Goal: Communication & Community: Ask a question

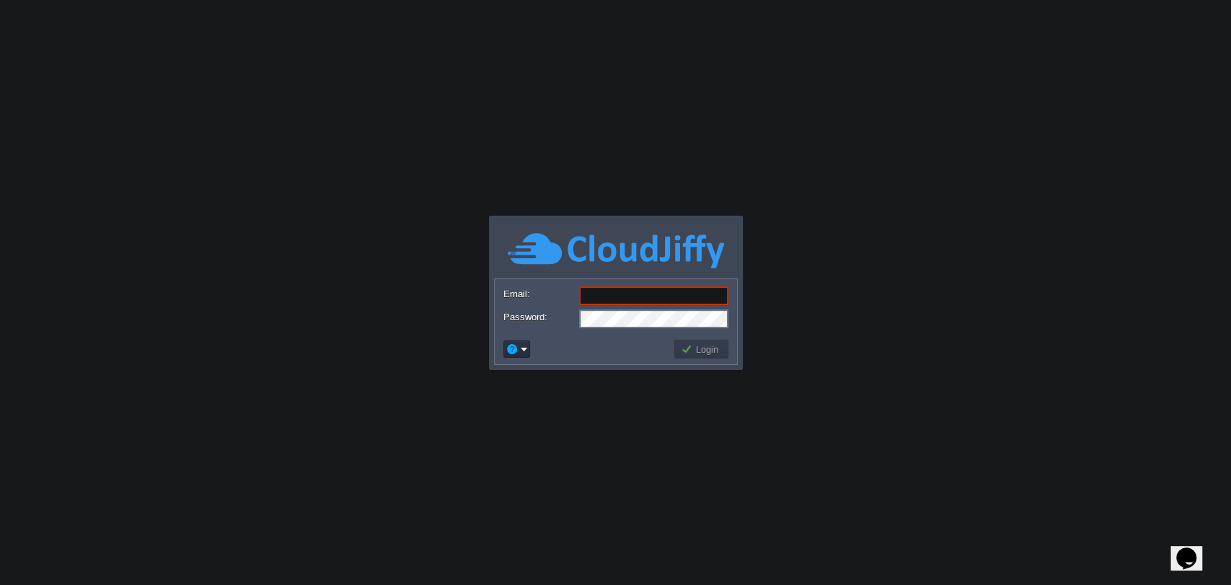
type input "[PERSON_NAME][EMAIL_ADDRESS][PERSON_NAME][DOMAIN_NAME]"
click at [694, 345] on button "Login" at bounding box center [702, 348] width 42 height 13
click at [695, 353] on button "Login" at bounding box center [702, 348] width 42 height 13
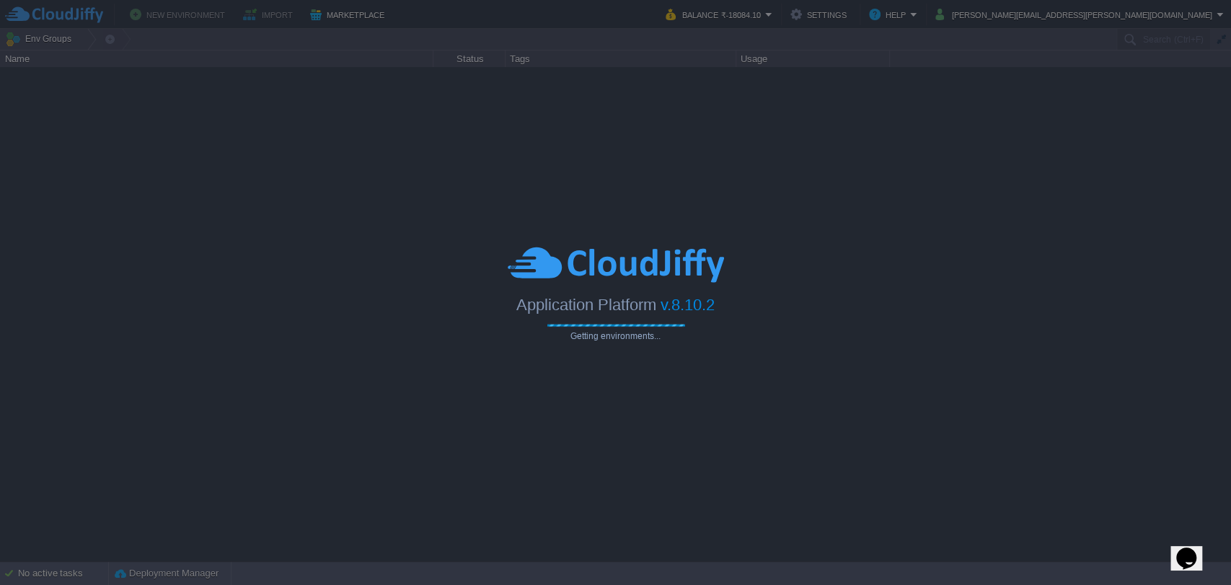
type input "Search (Ctrl+F)"
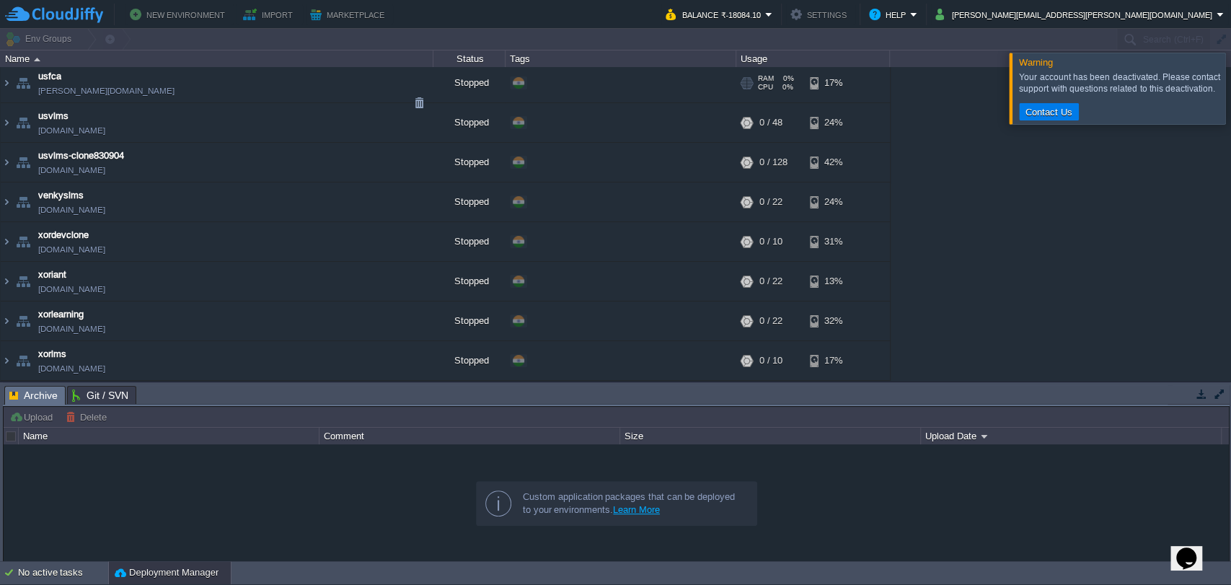
scroll to position [2081, 0]
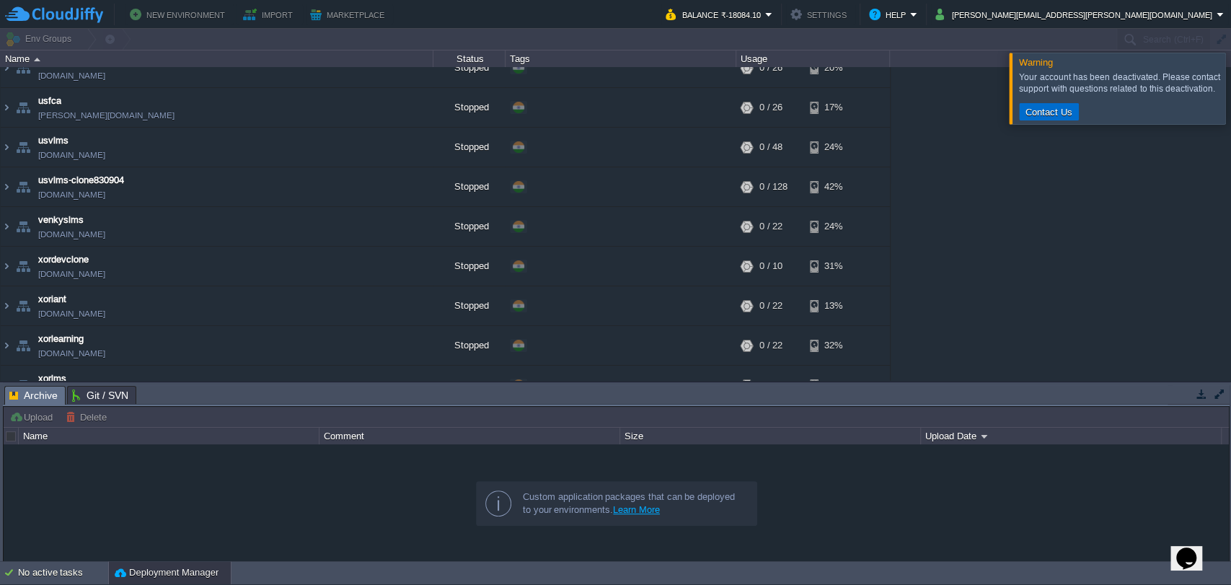
click at [1061, 115] on button "Contact Us" at bounding box center [1049, 111] width 56 height 13
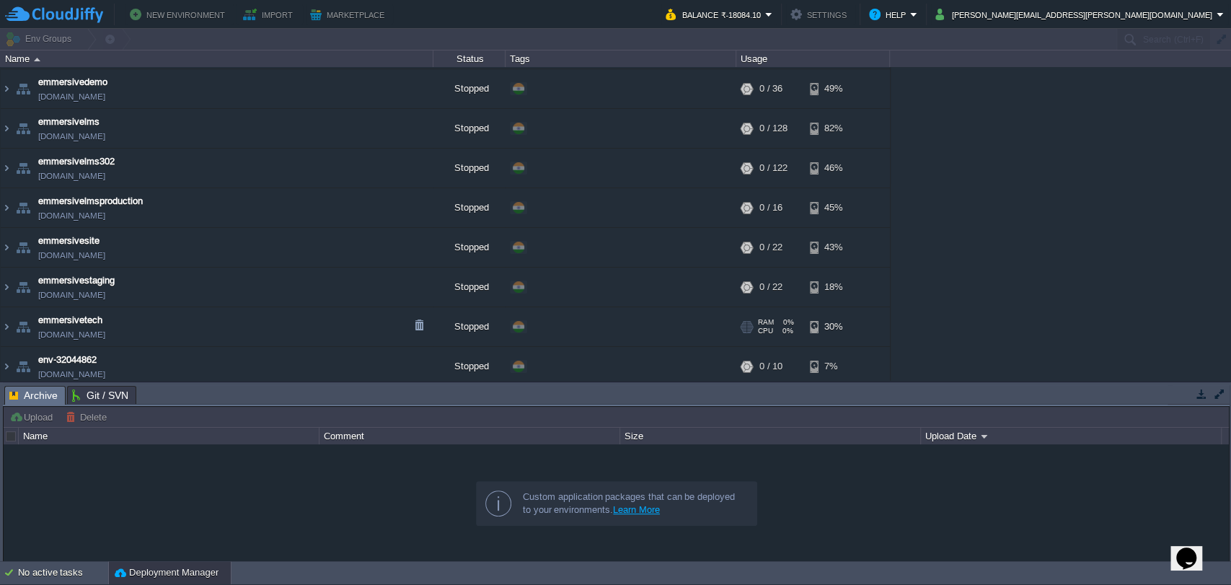
scroll to position [593, 0]
click at [954, 50] on div "Name Status Tags Usage" at bounding box center [615, 58] width 1231 height 17
click at [940, 371] on div "assessment-clone [DOMAIN_NAME] Stopped + Add to Env Group RAM 0% CPU 0% 0 / 22 …" at bounding box center [615, 224] width 1231 height 314
click at [1178, 11] on button "[PERSON_NAME][EMAIL_ADDRESS][PERSON_NAME][DOMAIN_NAME]" at bounding box center [1075, 14] width 281 height 17
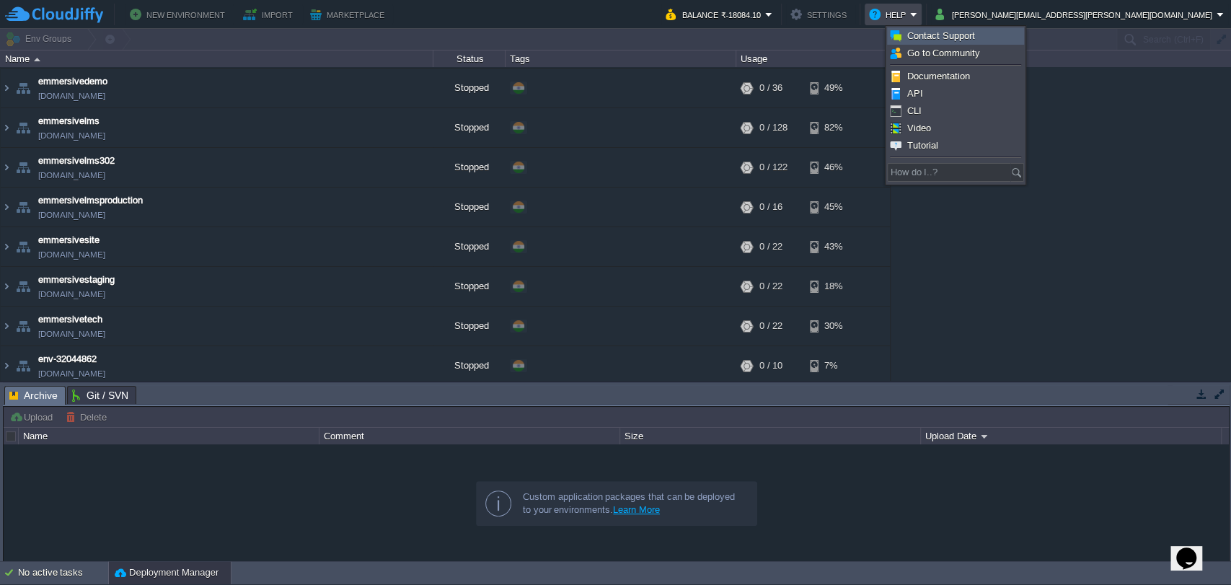
click at [929, 43] on link "Contact Support" at bounding box center [956, 36] width 136 height 16
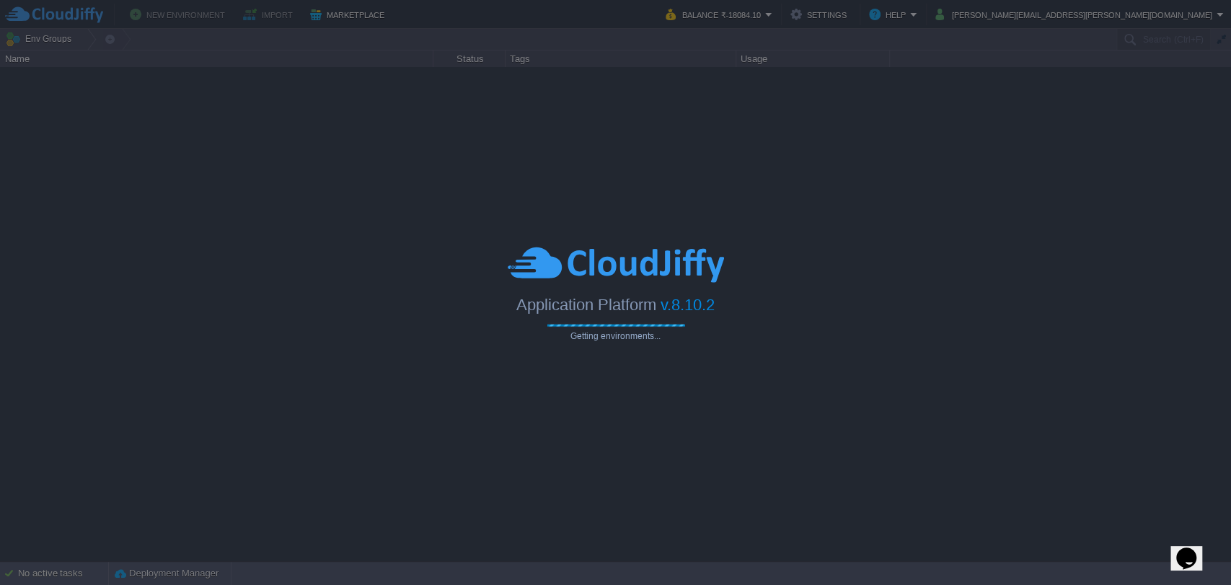
type input "Search (Ctrl+F)"
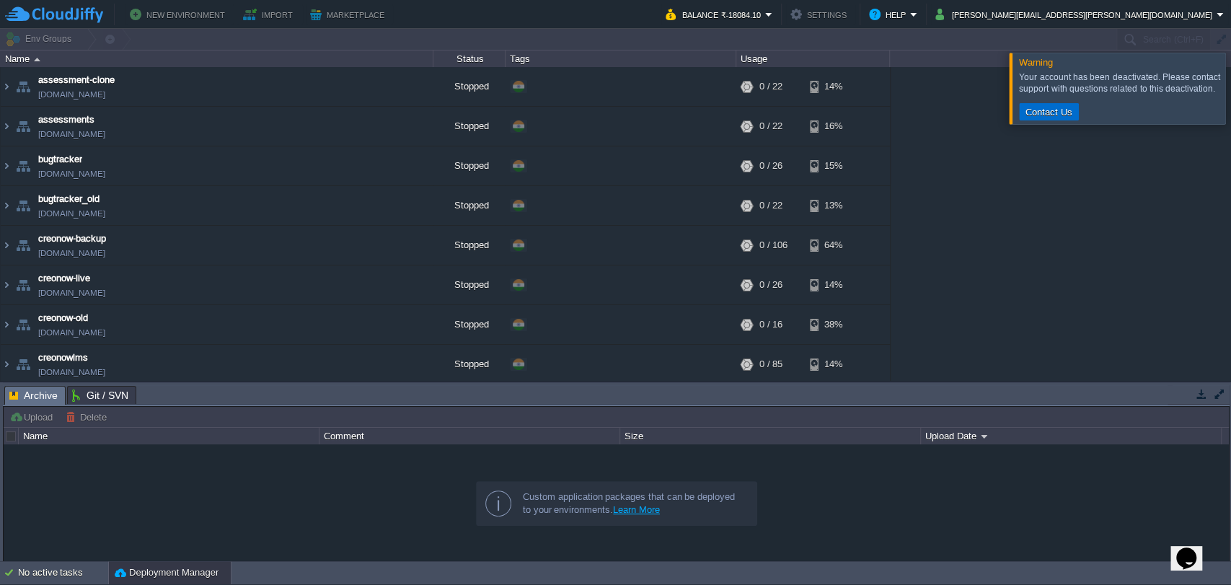
click at [1067, 117] on button "Contact Us" at bounding box center [1049, 111] width 56 height 13
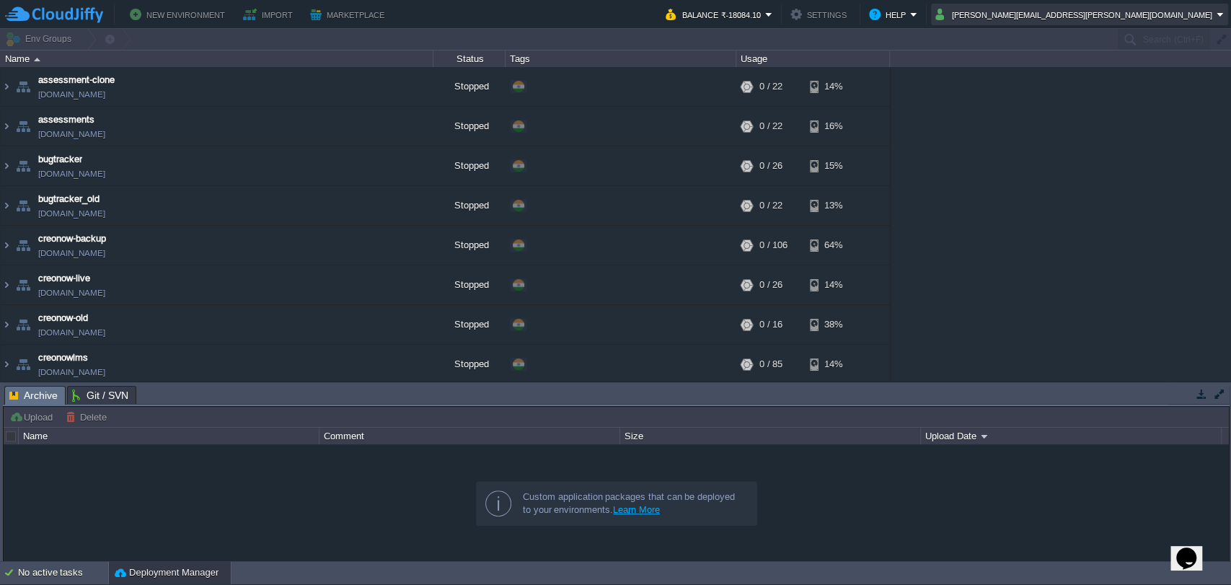
click at [1114, 19] on button "[PERSON_NAME][EMAIL_ADDRESS][PERSON_NAME][DOMAIN_NAME]" at bounding box center [1075, 14] width 281 height 17
